Goal: Find specific page/section: Find specific page/section

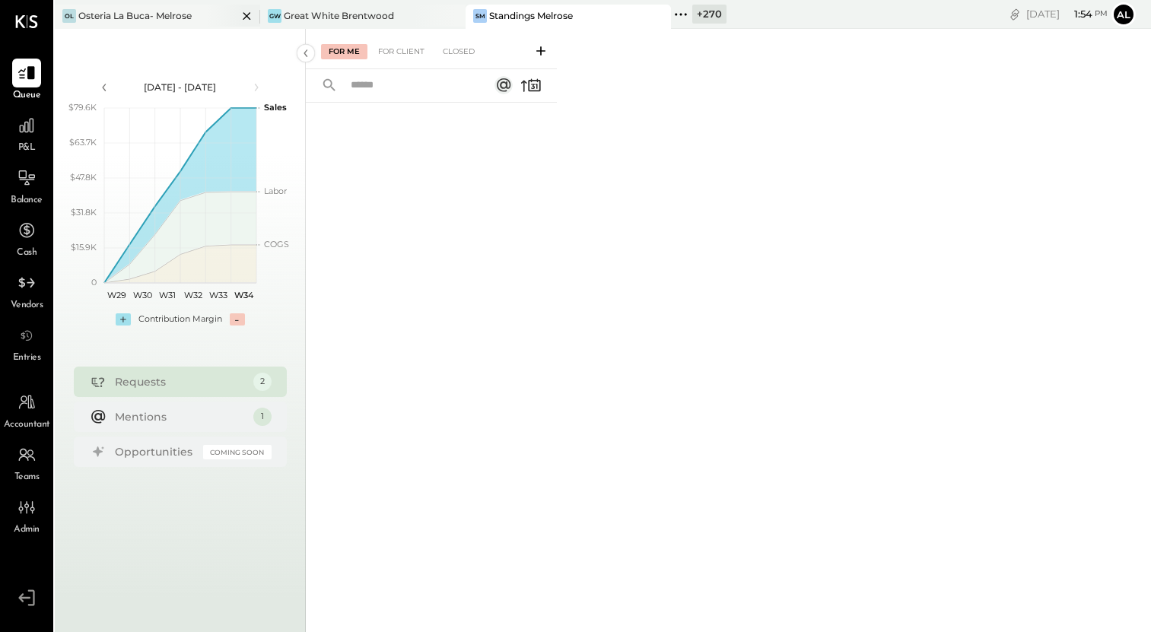
click at [199, 16] on div "OL Osteria La Buca- [GEOGRAPHIC_DATA]" at bounding box center [146, 16] width 183 height 14
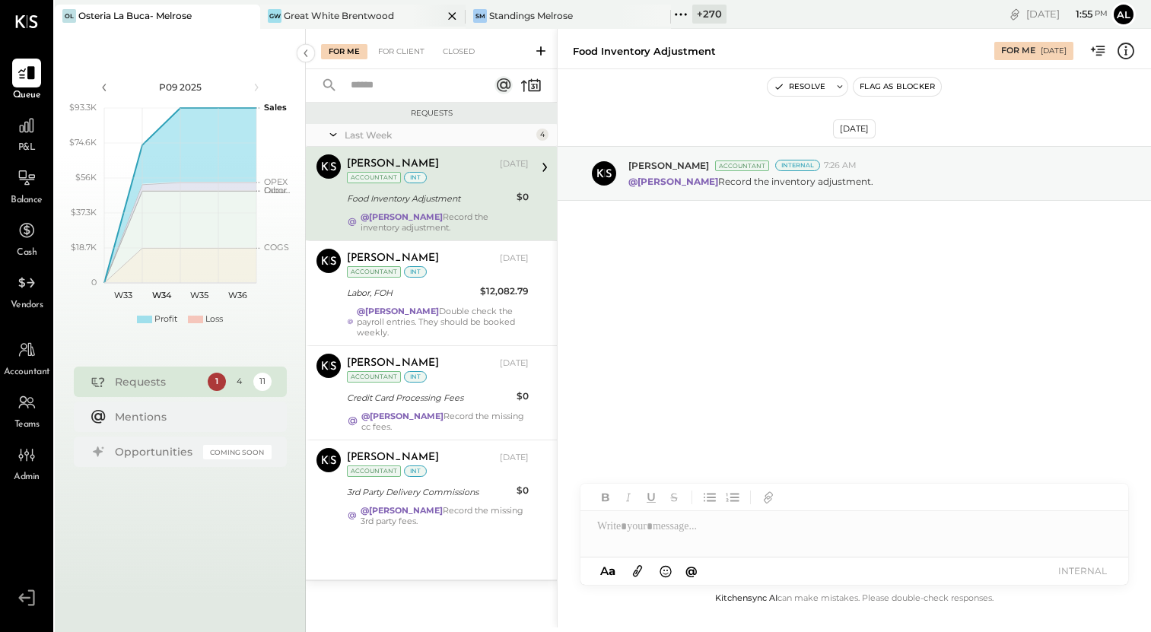
click at [332, 12] on div "Great White Brentwood" at bounding box center [339, 15] width 110 height 13
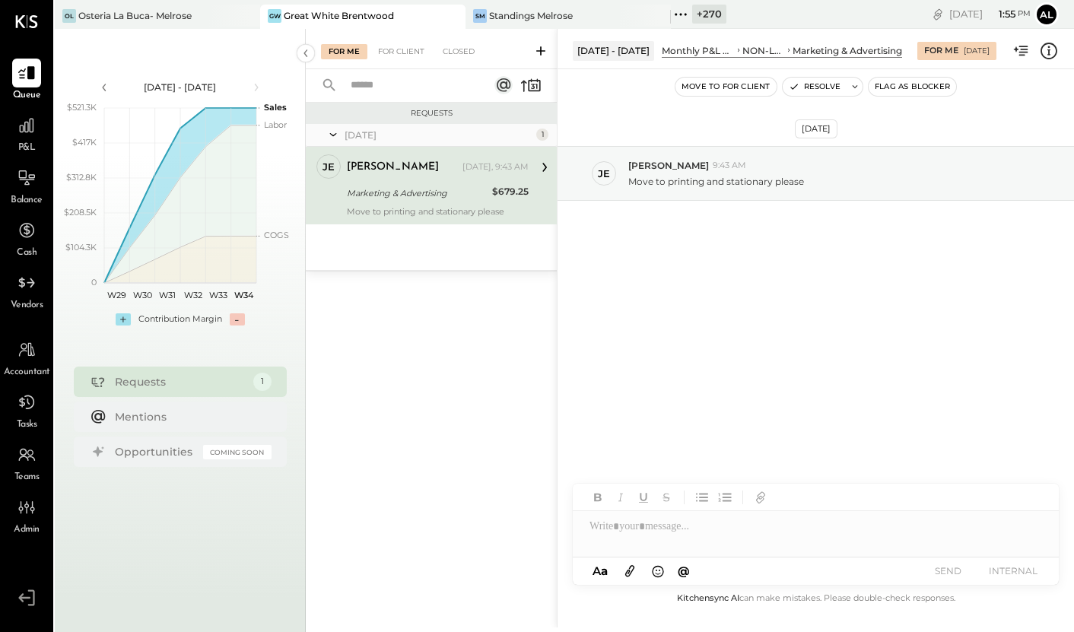
click at [620, 52] on div "[DATE] - [DATE]" at bounding box center [613, 50] width 81 height 19
click at [632, 117] on div "[DATE] [PERSON_NAME] 9:43 AM Move to printing and stationary please" at bounding box center [816, 211] width 517 height 208
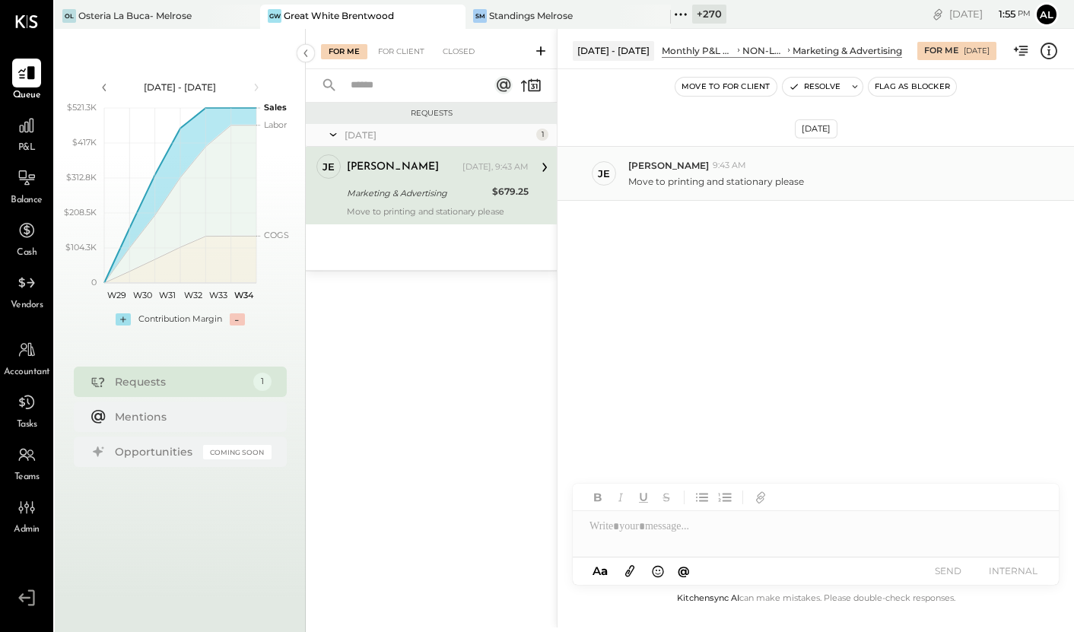
click at [682, 182] on p "Move to printing and stationary please" at bounding box center [716, 181] width 176 height 13
click at [33, 142] on span "P&L" at bounding box center [26, 149] width 17 height 14
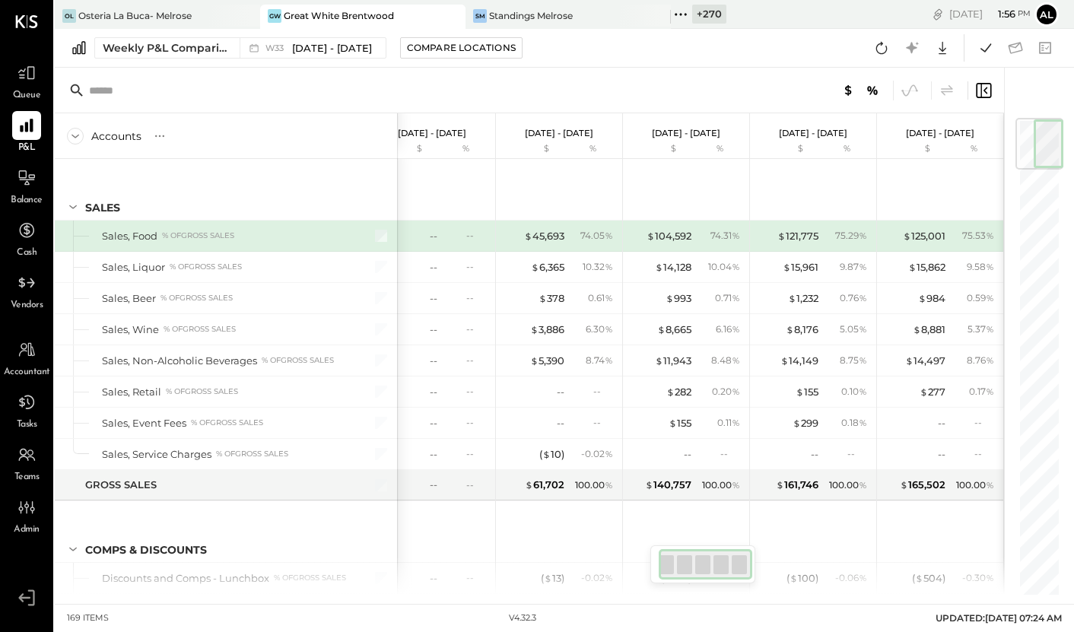
click at [366, 235] on div at bounding box center [372, 236] width 38 height 30
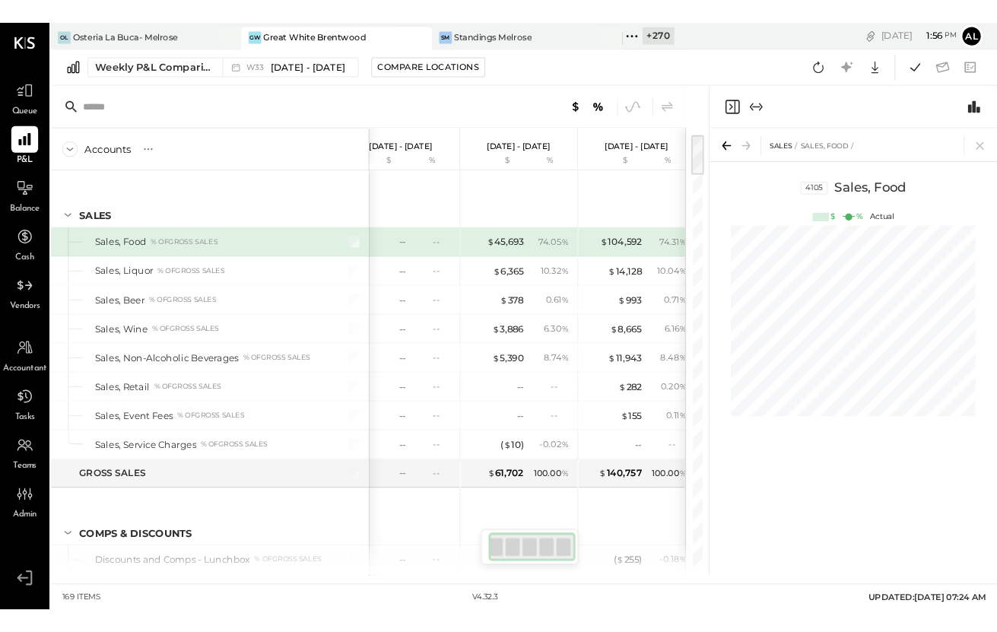
scroll to position [0, 15]
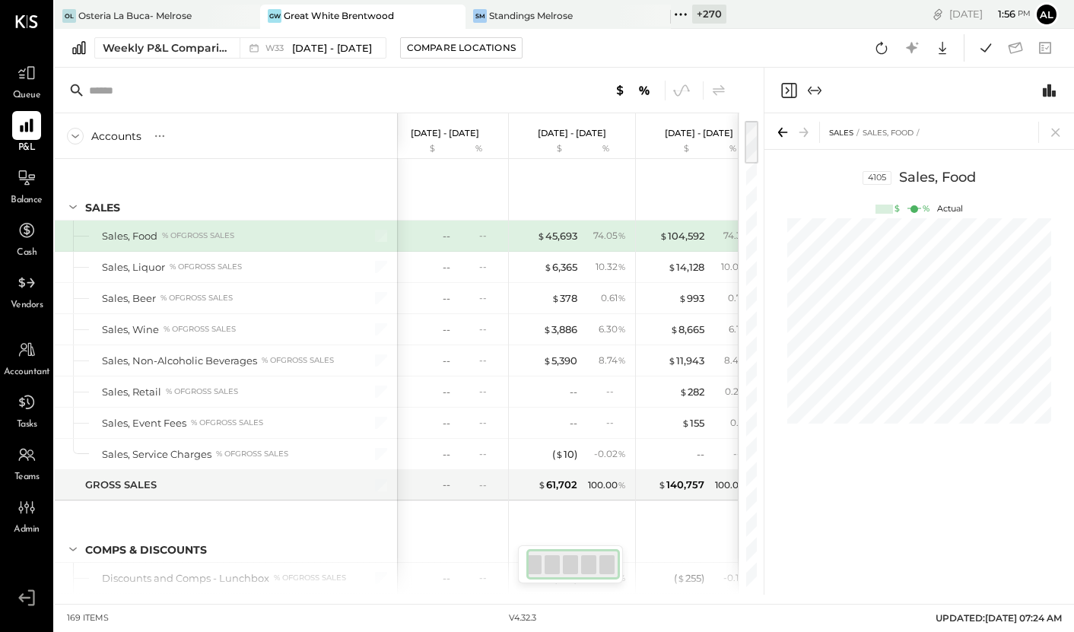
click at [821, 89] on icon "Expand panel (e)" at bounding box center [815, 90] width 18 height 18
